Goal: Transaction & Acquisition: Purchase product/service

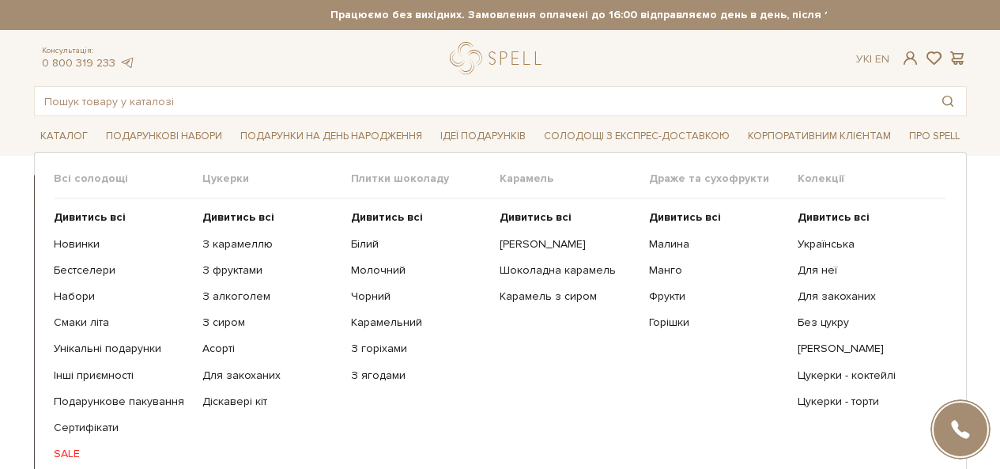
click at [73, 450] on link "SALE" at bounding box center [122, 453] width 137 height 14
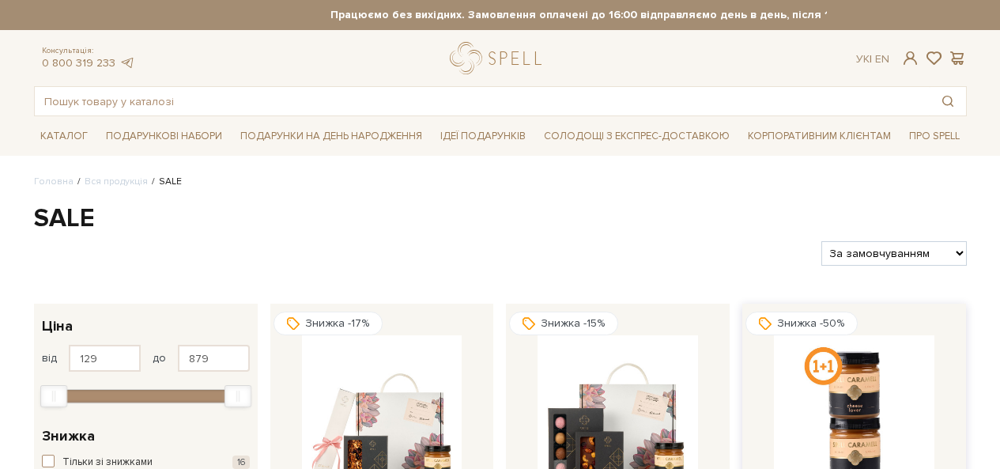
click at [853, 367] on img at bounding box center [854, 415] width 160 height 160
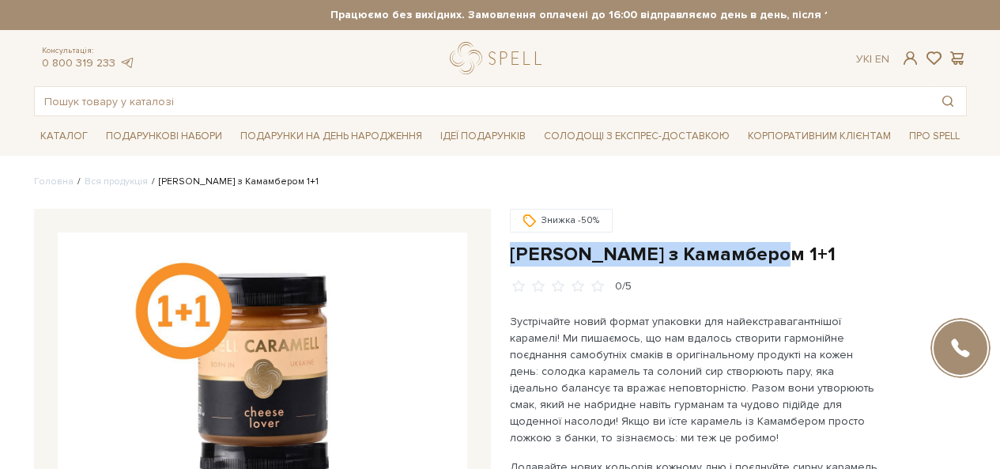
drag, startPoint x: 689, startPoint y: 244, endPoint x: 506, endPoint y: 245, distance: 183.3
